Goal: Use online tool/utility: Utilize a website feature to perform a specific function

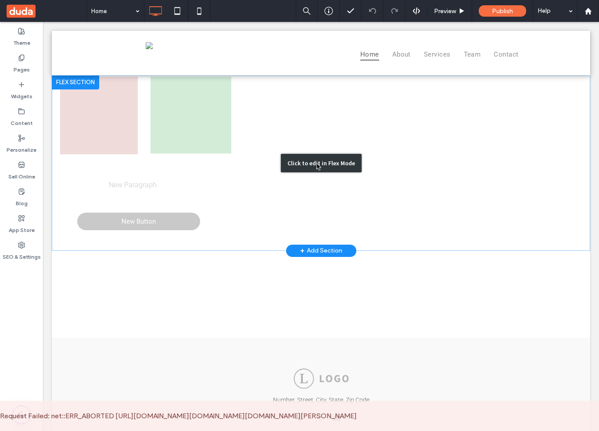
click at [318, 163] on div "Click to edit in Flex Mode" at bounding box center [321, 163] width 81 height 18
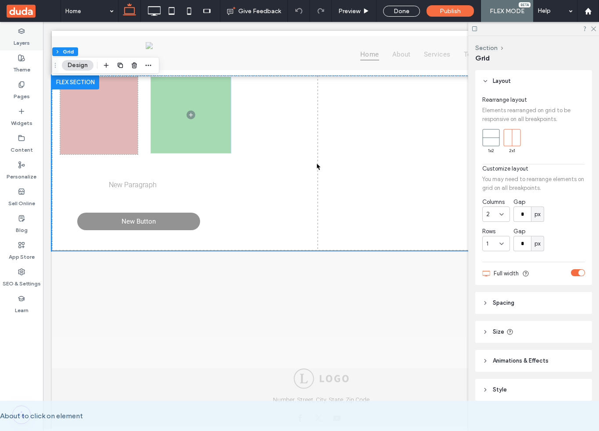
click at [21, 37] on label "Layers" at bounding box center [22, 41] width 16 height 12
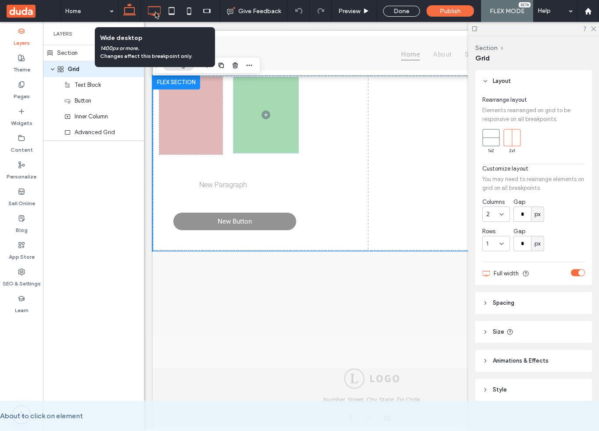
click at [154, 11] on icon at bounding box center [154, 11] width 18 height 18
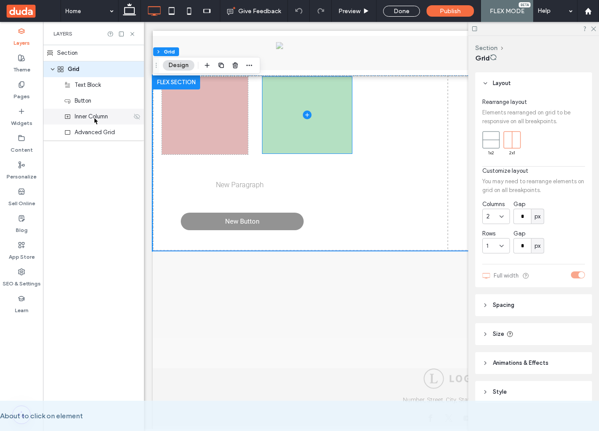
click at [137, 117] on use at bounding box center [137, 117] width 6 height 6
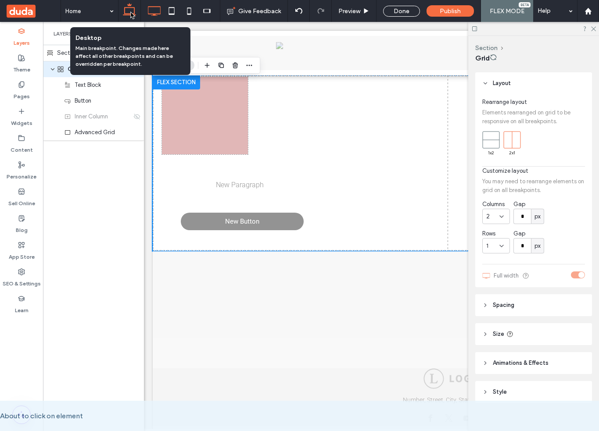
click at [130, 11] on icon at bounding box center [130, 11] width 18 height 18
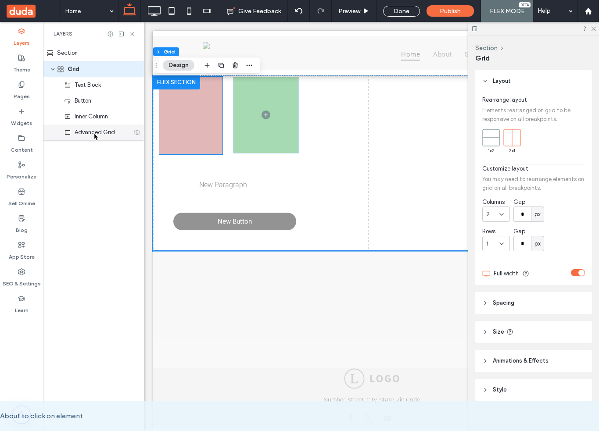
click at [137, 132] on use at bounding box center [137, 132] width 6 height 6
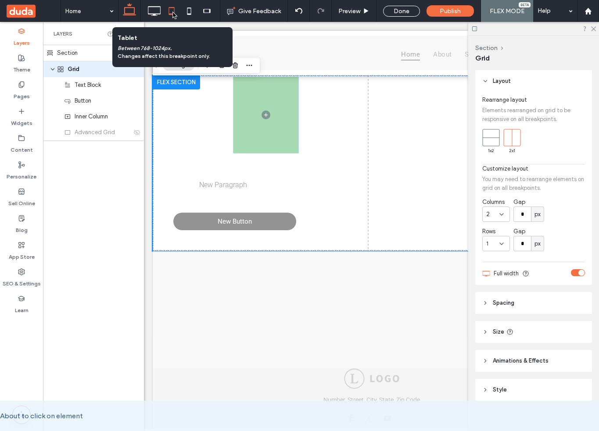
click at [172, 11] on icon at bounding box center [172, 11] width 18 height 18
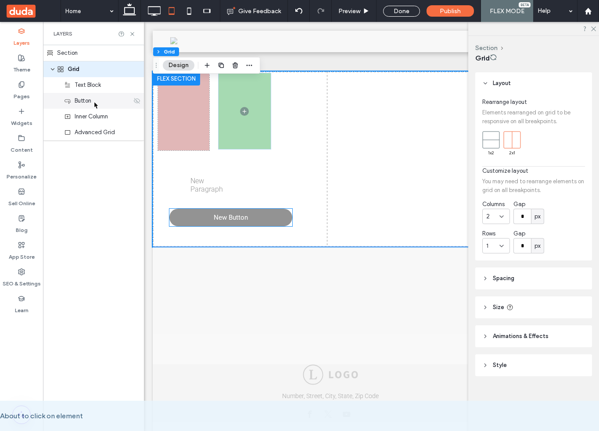
click at [137, 101] on use at bounding box center [137, 101] width 6 height 6
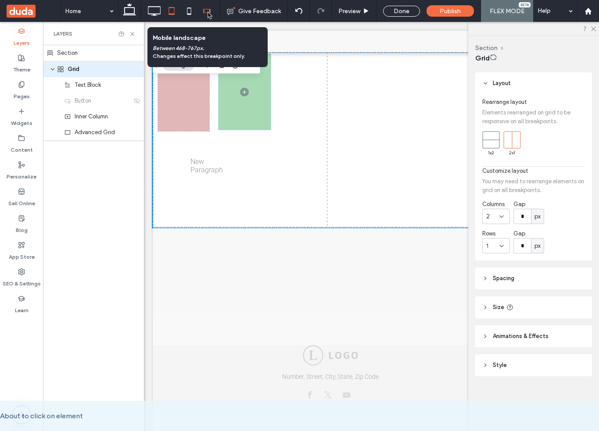
click at [207, 11] on icon at bounding box center [207, 11] width 18 height 18
type input "***"
